Goal: Information Seeking & Learning: Learn about a topic

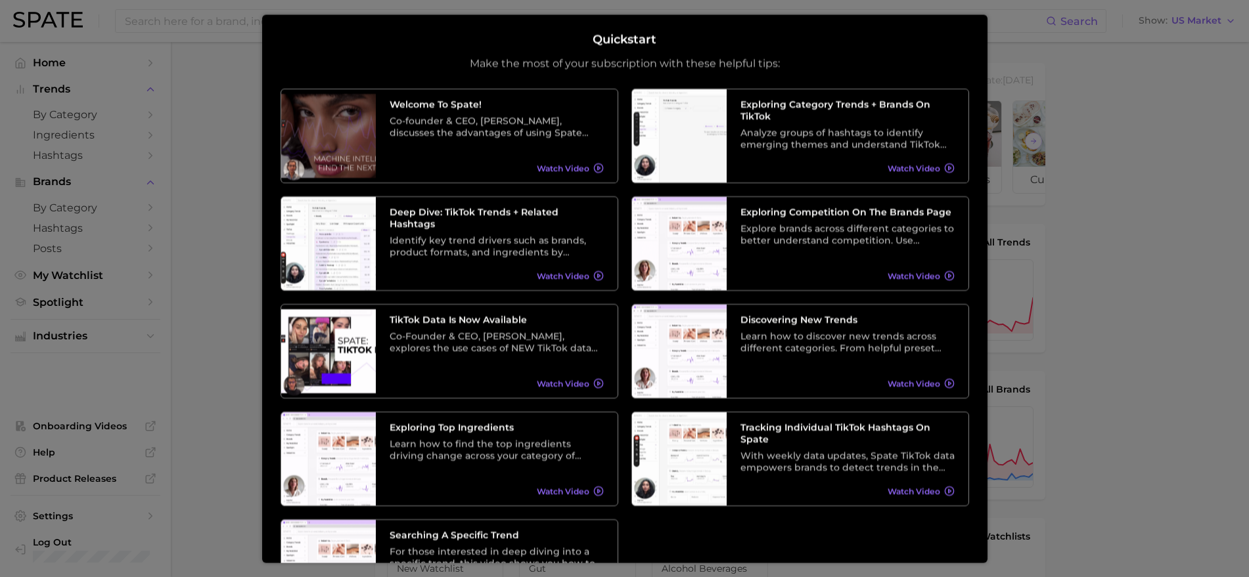
click at [192, 258] on div at bounding box center [624, 540] width 1249 height 1080
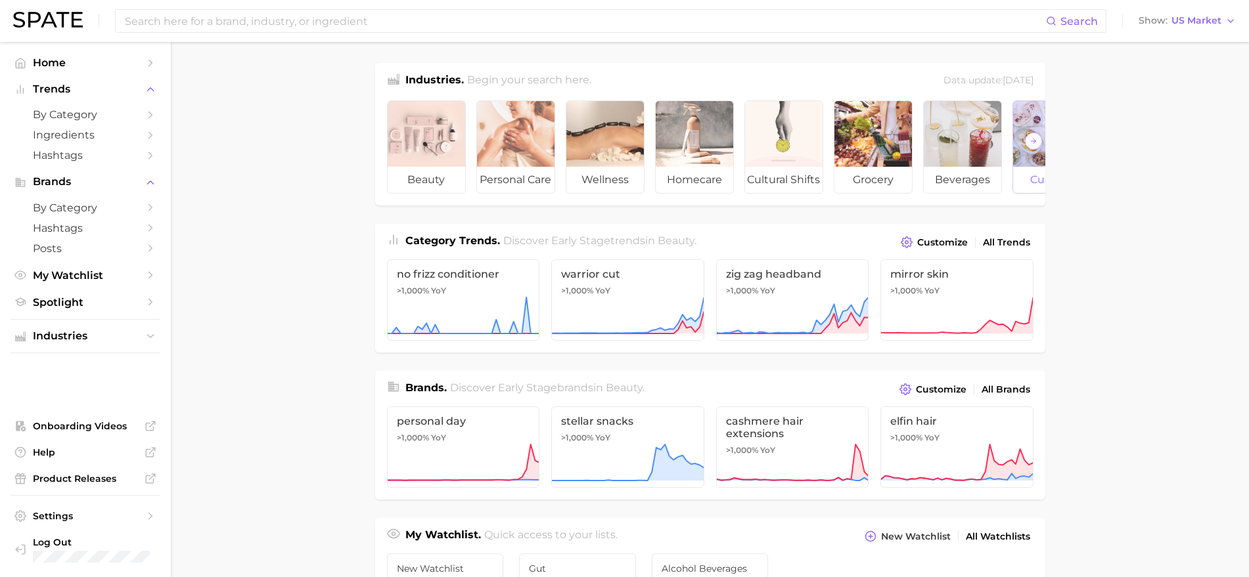
click at [1025, 116] on div at bounding box center [1052, 134] width 78 height 66
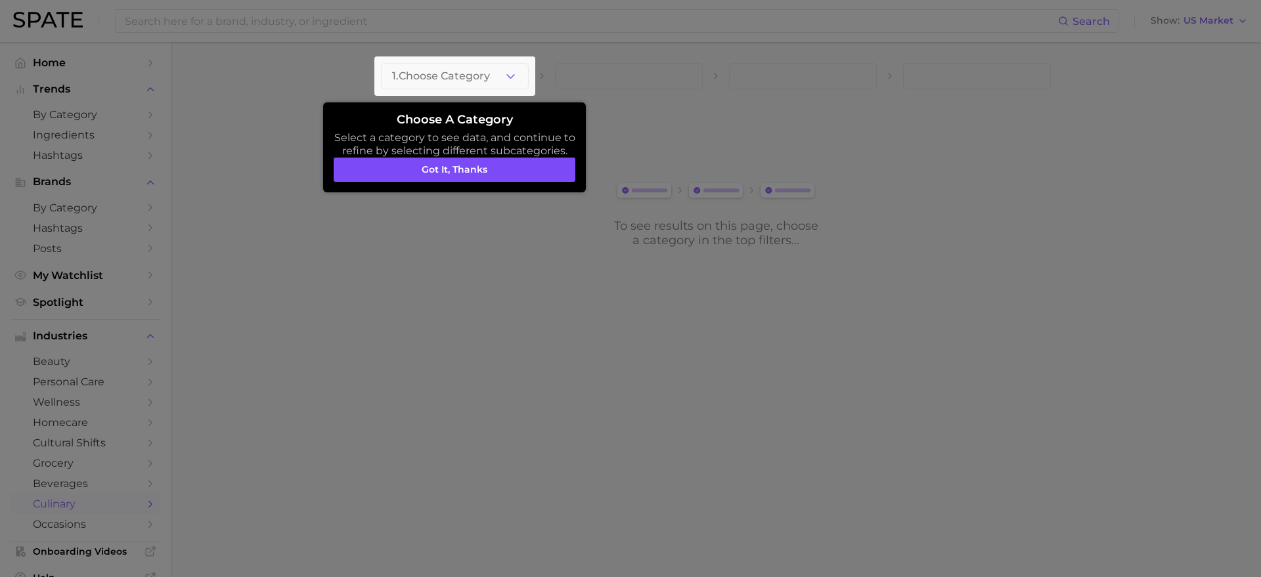
click at [398, 167] on button "Got it, thanks" at bounding box center [455, 170] width 242 height 25
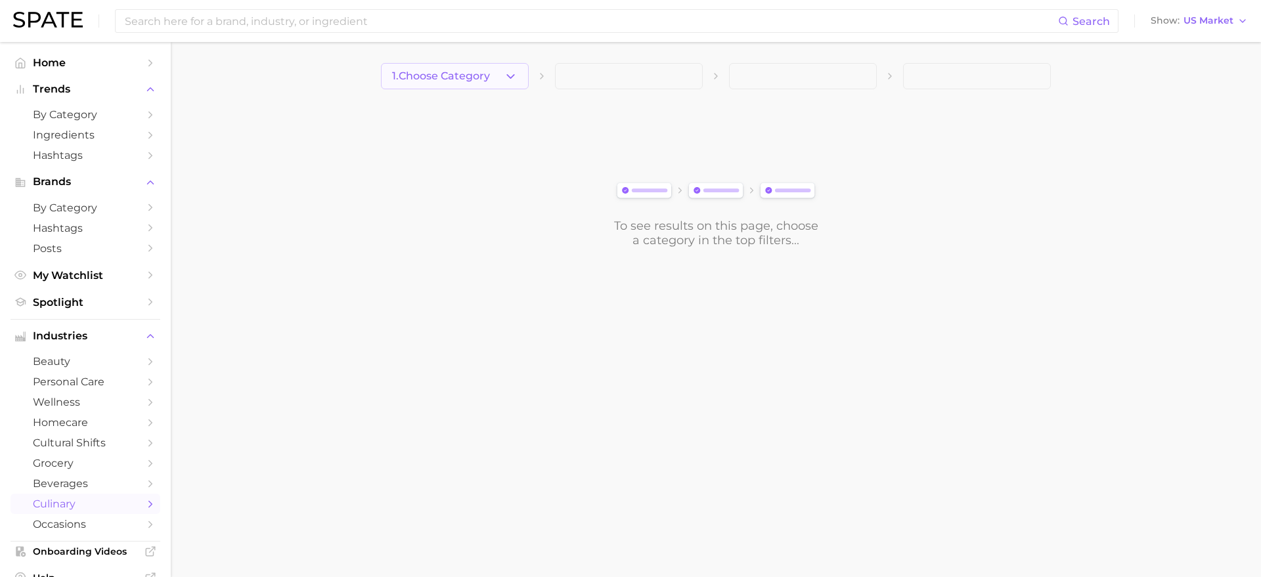
click at [500, 77] on button "1. Choose Category" at bounding box center [455, 76] width 148 height 26
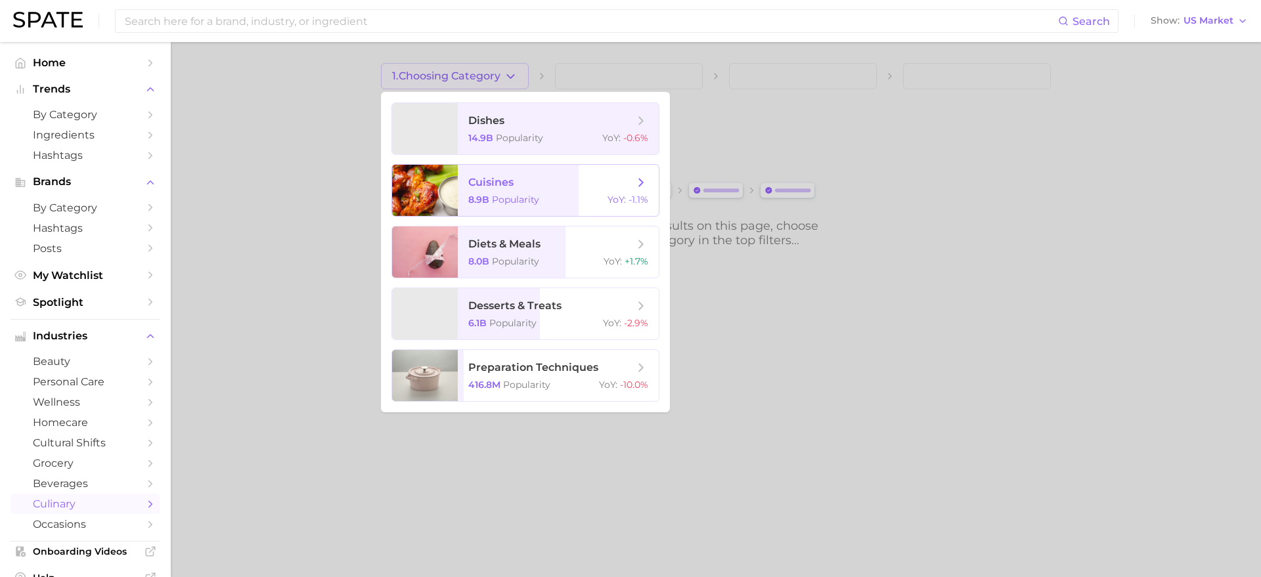
click at [485, 189] on span "cuisines 8.9b Popularity YoY : -1.1%" at bounding box center [558, 190] width 201 height 51
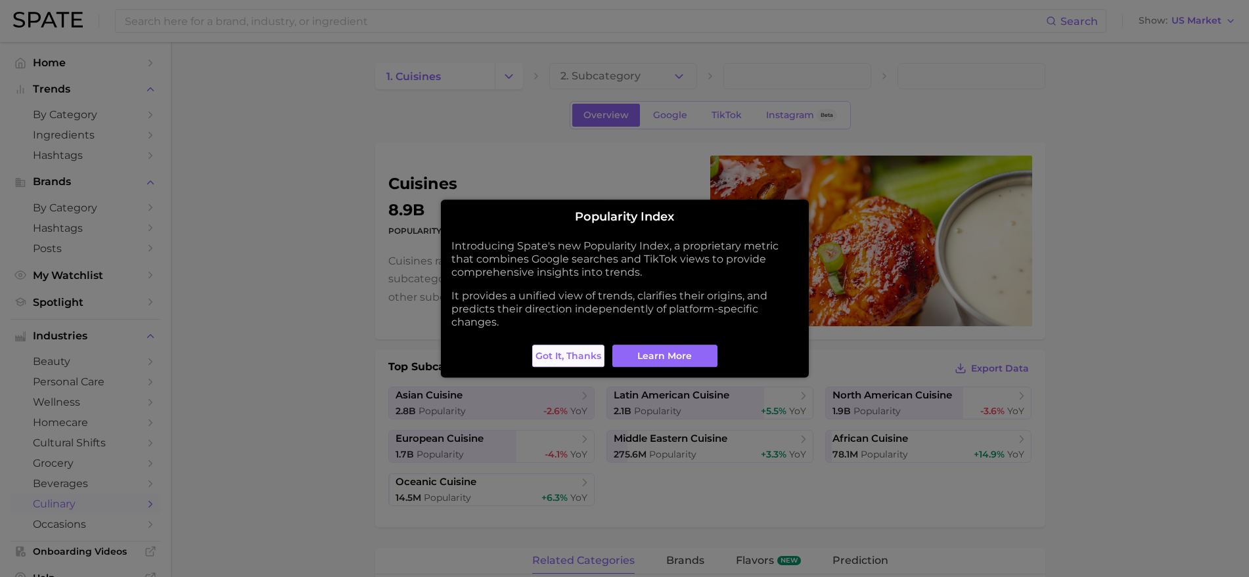
click at [593, 352] on span "Got it, thanks" at bounding box center [568, 356] width 66 height 11
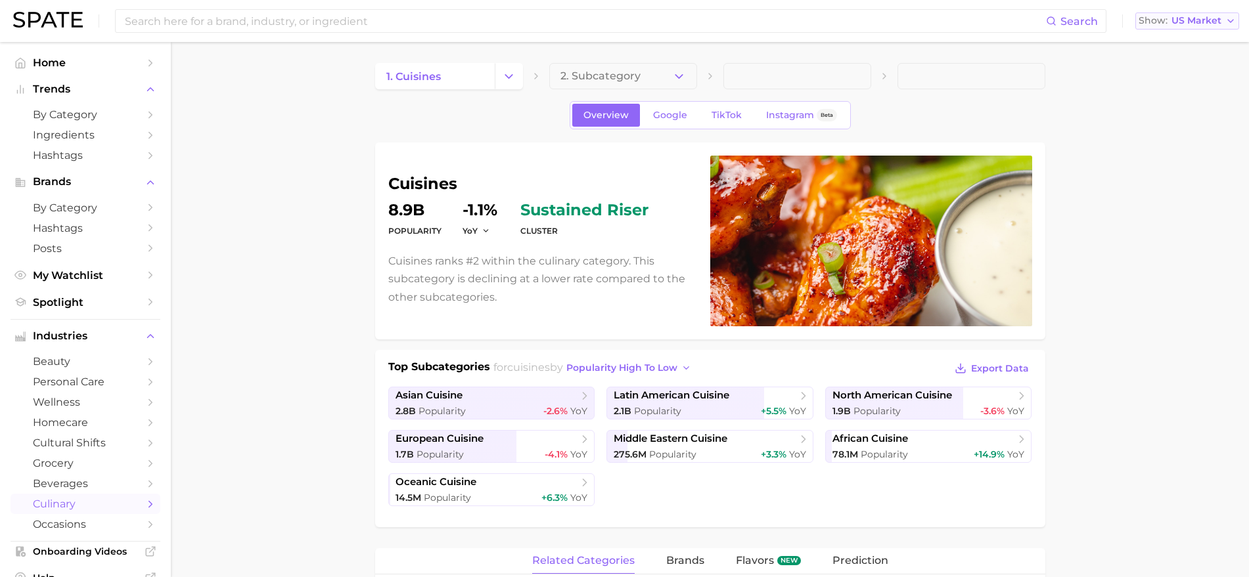
click at [1198, 17] on span "US Market" at bounding box center [1196, 20] width 50 height 7
click at [1163, 91] on span "France" at bounding box center [1181, 89] width 102 height 11
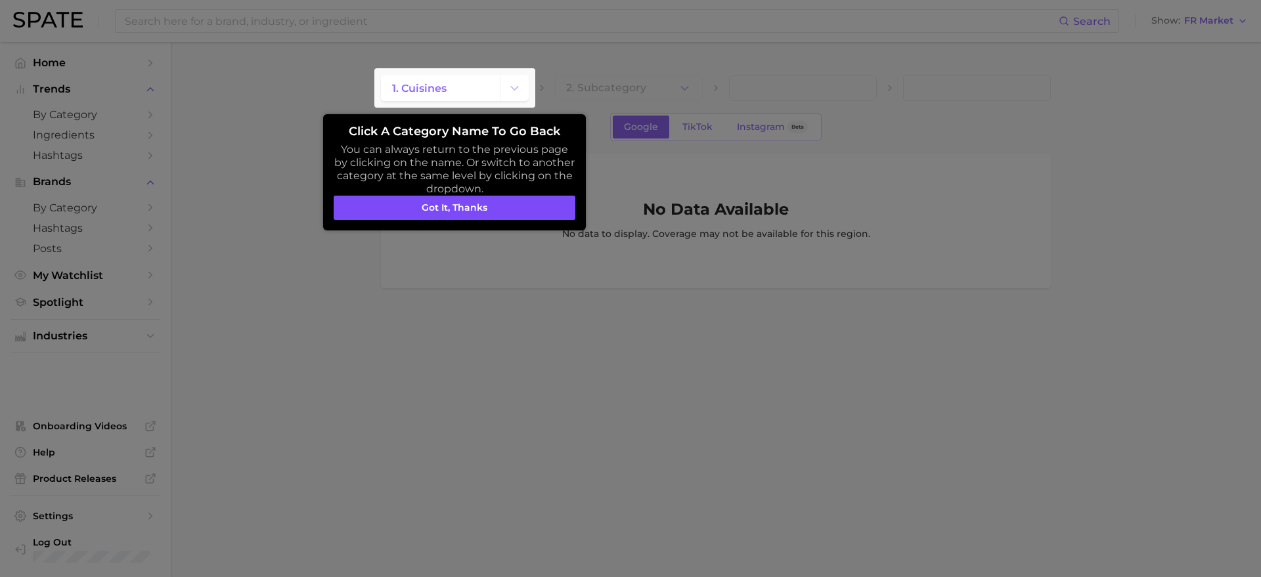
click at [459, 208] on button "Got it, thanks" at bounding box center [455, 208] width 242 height 25
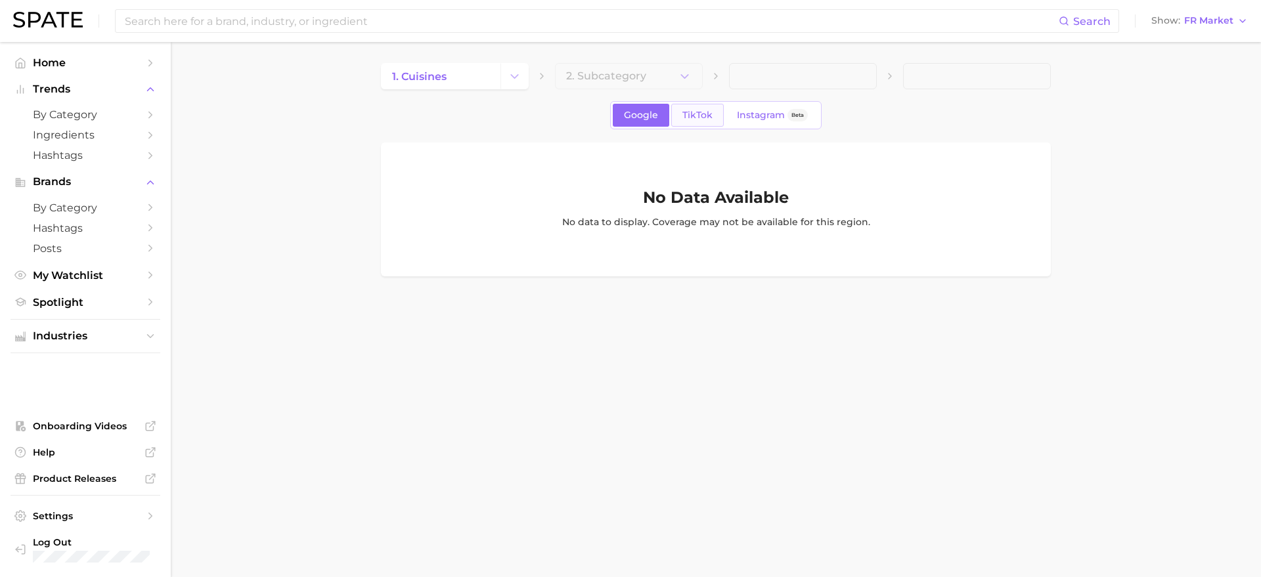
click at [696, 110] on span "TikTok" at bounding box center [698, 115] width 30 height 11
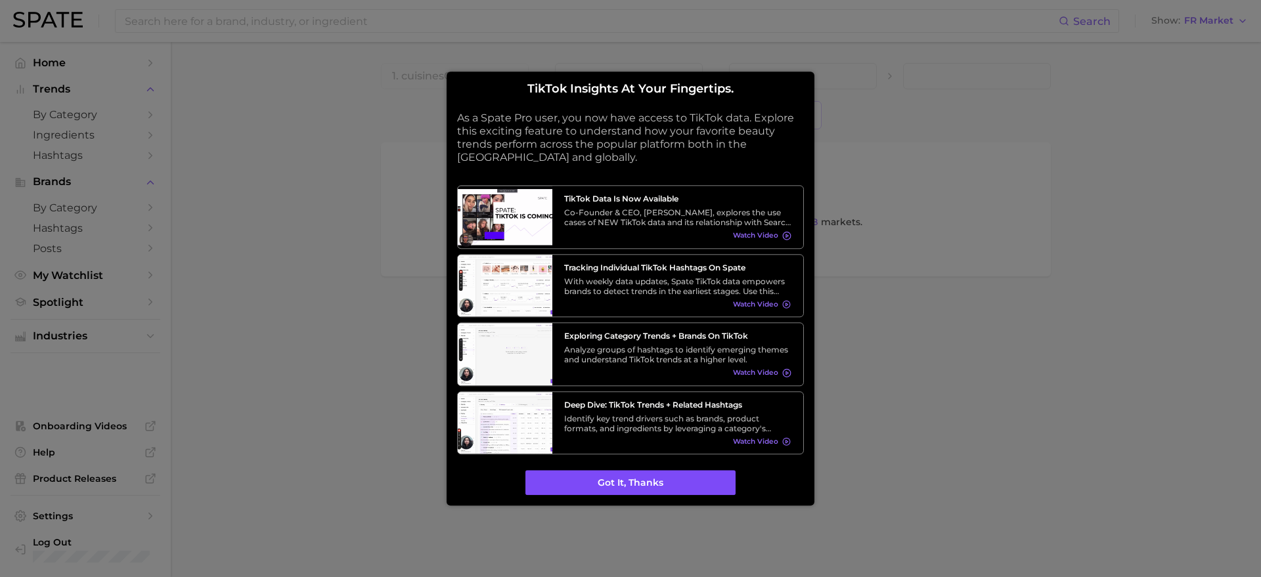
click at [619, 489] on button "Got it, thanks" at bounding box center [631, 483] width 210 height 25
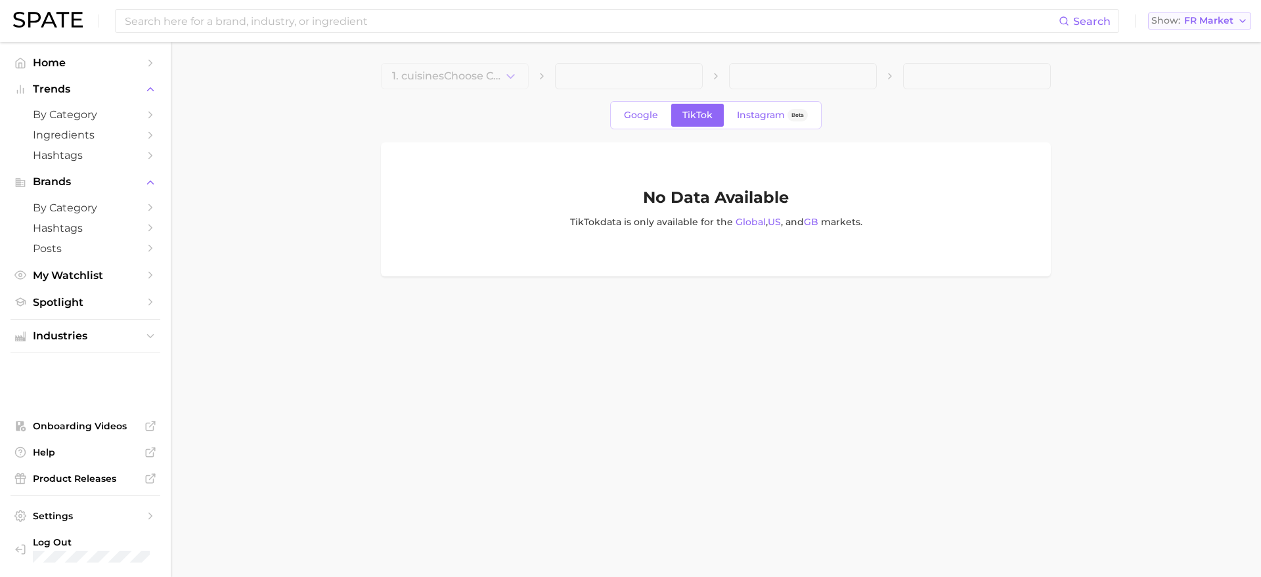
click at [1203, 22] on span "FR Market" at bounding box center [1208, 20] width 49 height 7
click at [1203, 64] on span "United Kingdom" at bounding box center [1194, 65] width 102 height 11
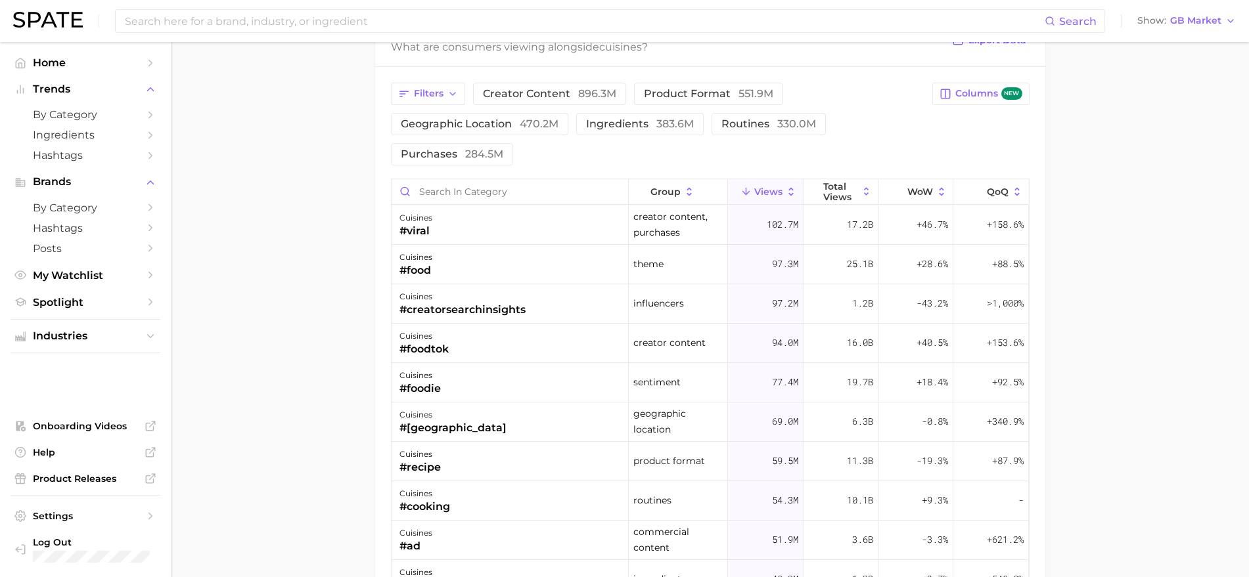
scroll to position [1067, 0]
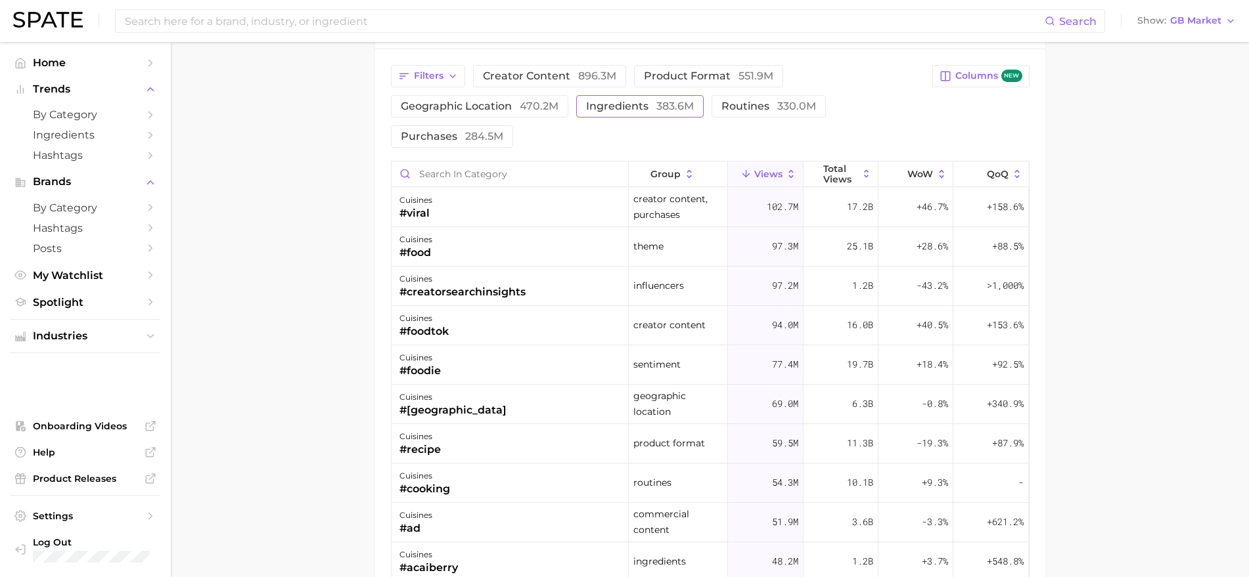
click at [652, 102] on span "ingredients 383.6m" at bounding box center [640, 106] width 108 height 11
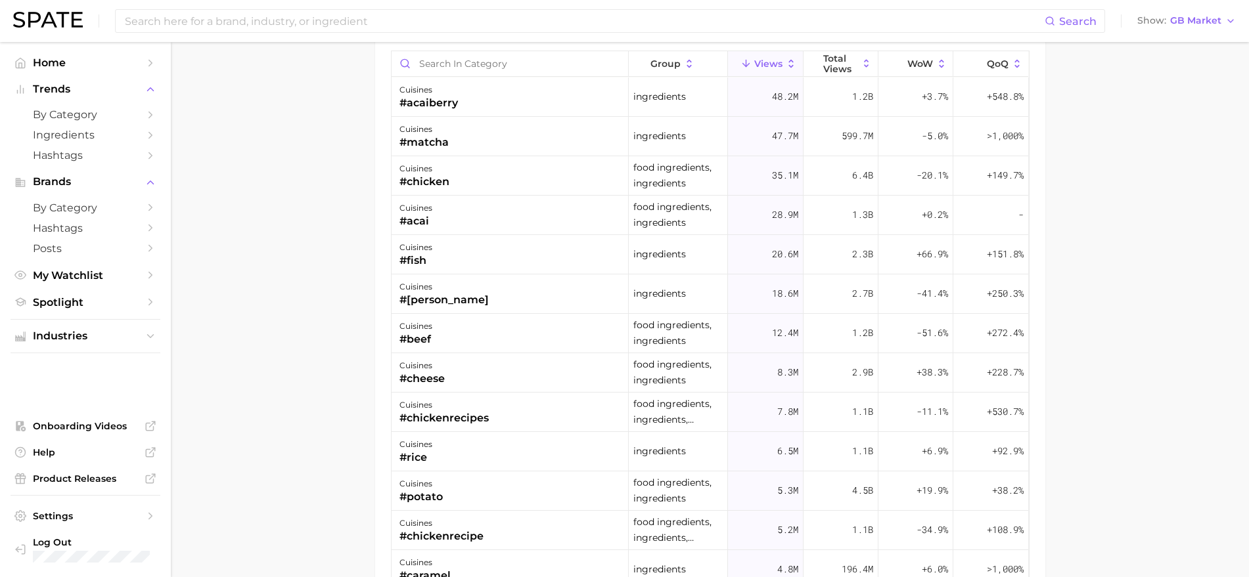
scroll to position [1150, 0]
